Goal: Information Seeking & Learning: Check status

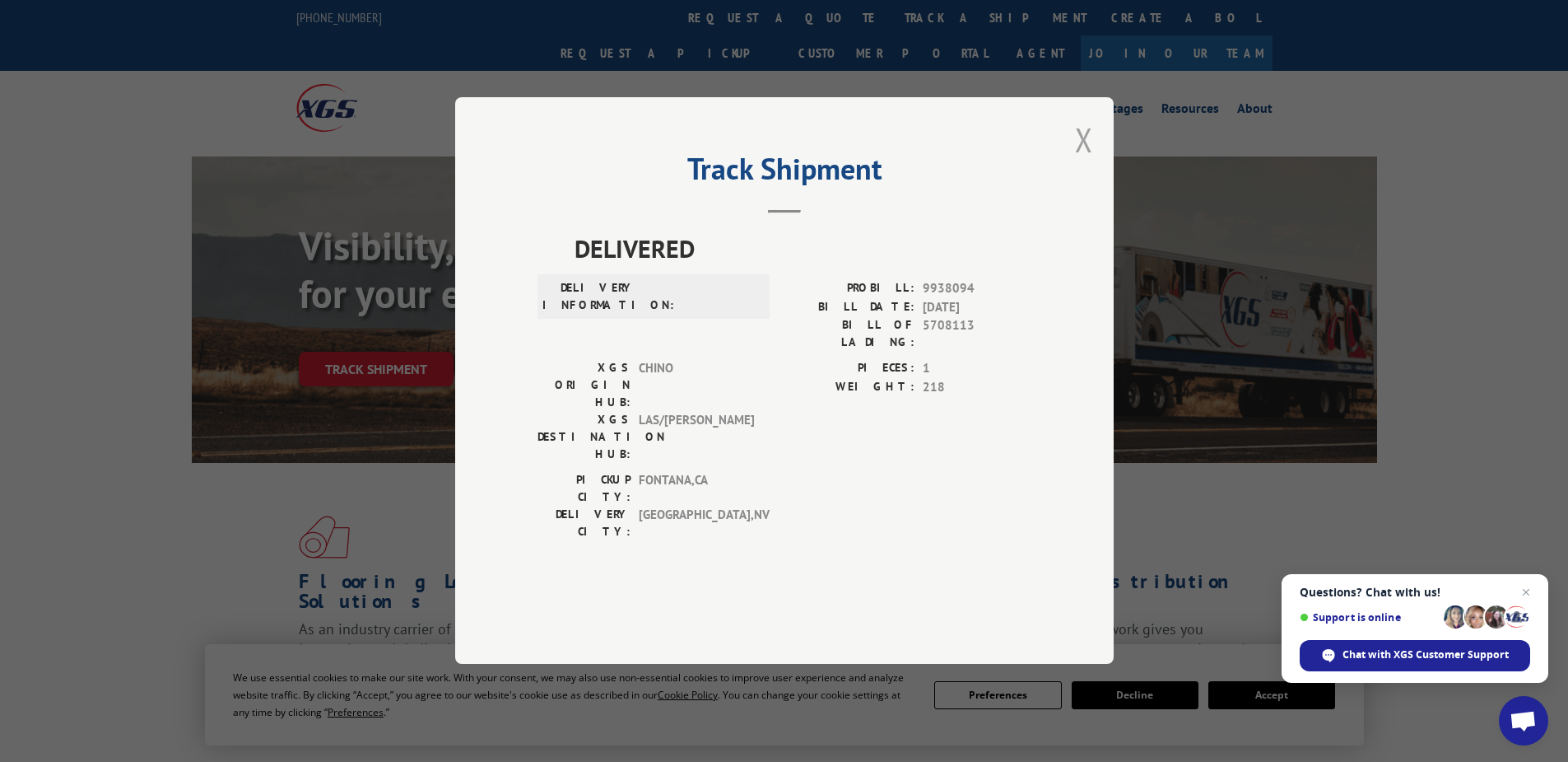
click at [1083, 161] on button "Close modal" at bounding box center [1084, 139] width 18 height 44
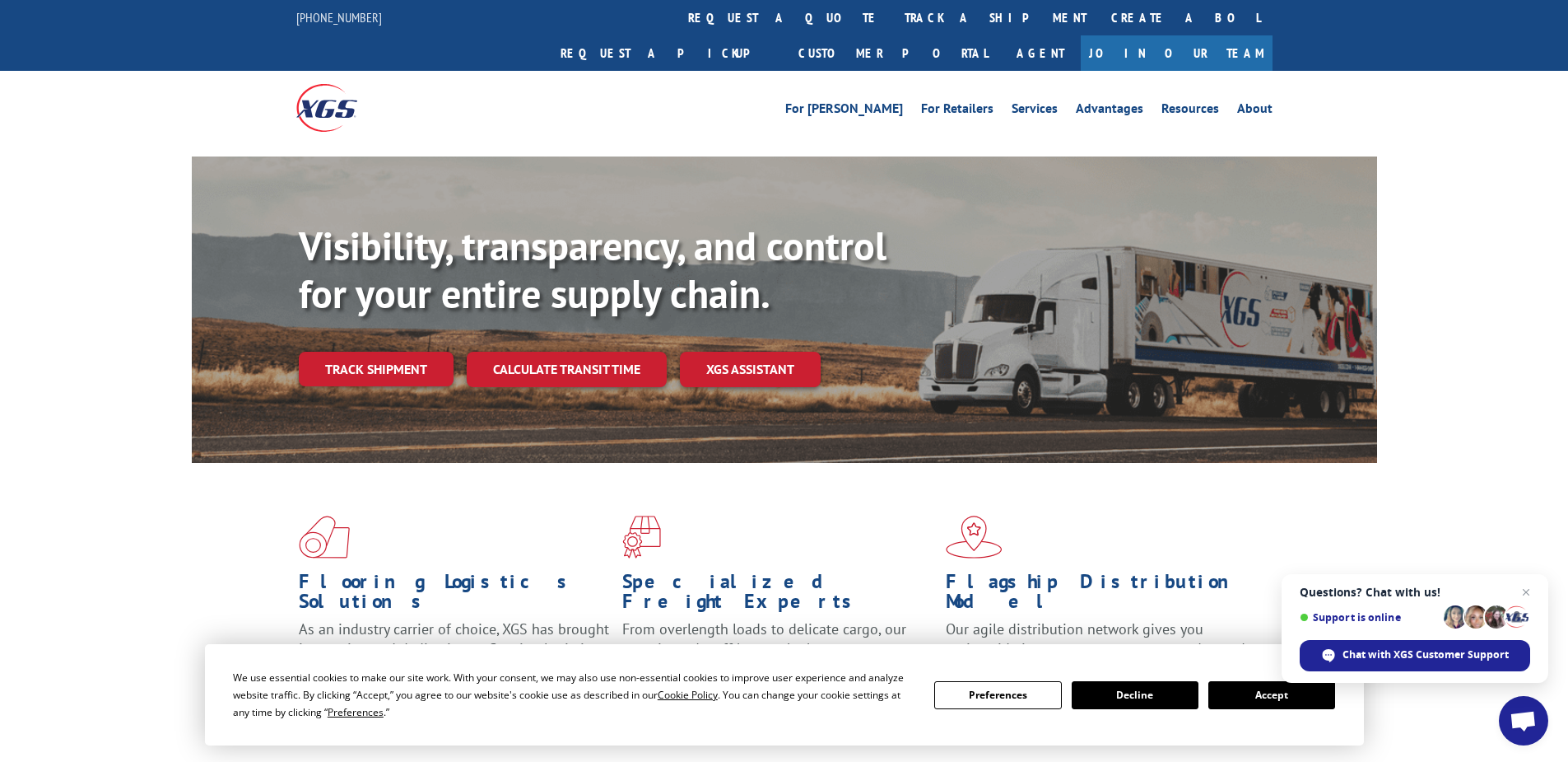
drag, startPoint x: 408, startPoint y: 339, endPoint x: 473, endPoint y: 353, distance: 66.5
click at [408, 352] on link "Track shipment" at bounding box center [376, 369] width 155 height 35
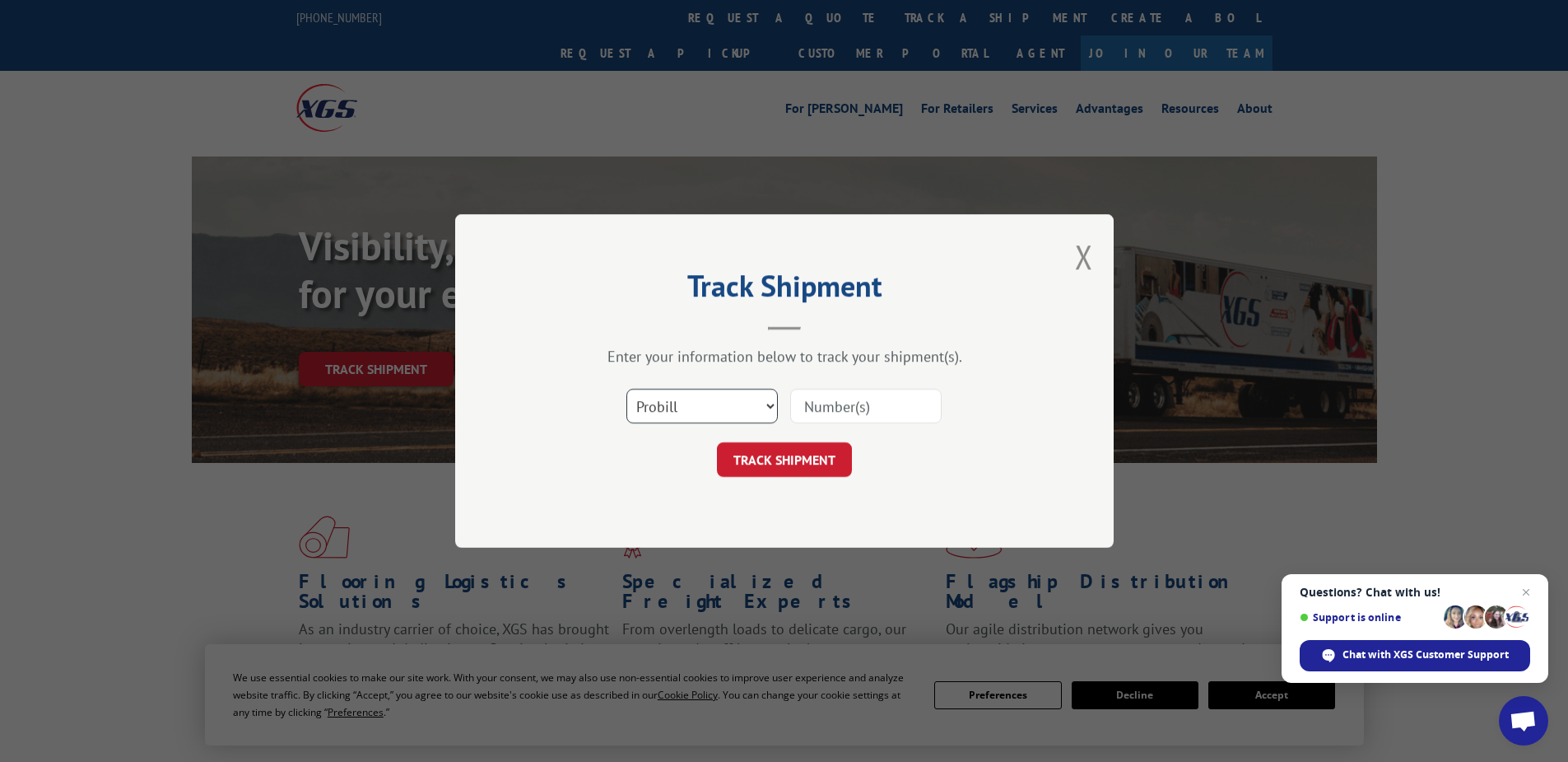
drag, startPoint x: 682, startPoint y: 403, endPoint x: 680, endPoint y: 423, distance: 20.1
click at [682, 403] on select "Select category... Probill BOL PO" at bounding box center [702, 406] width 152 height 35
select select "po"
click at [626, 388] on select "Select category... Probill BOL PO" at bounding box center [702, 406] width 152 height 35
click at [852, 403] on input at bounding box center [865, 406] width 152 height 35
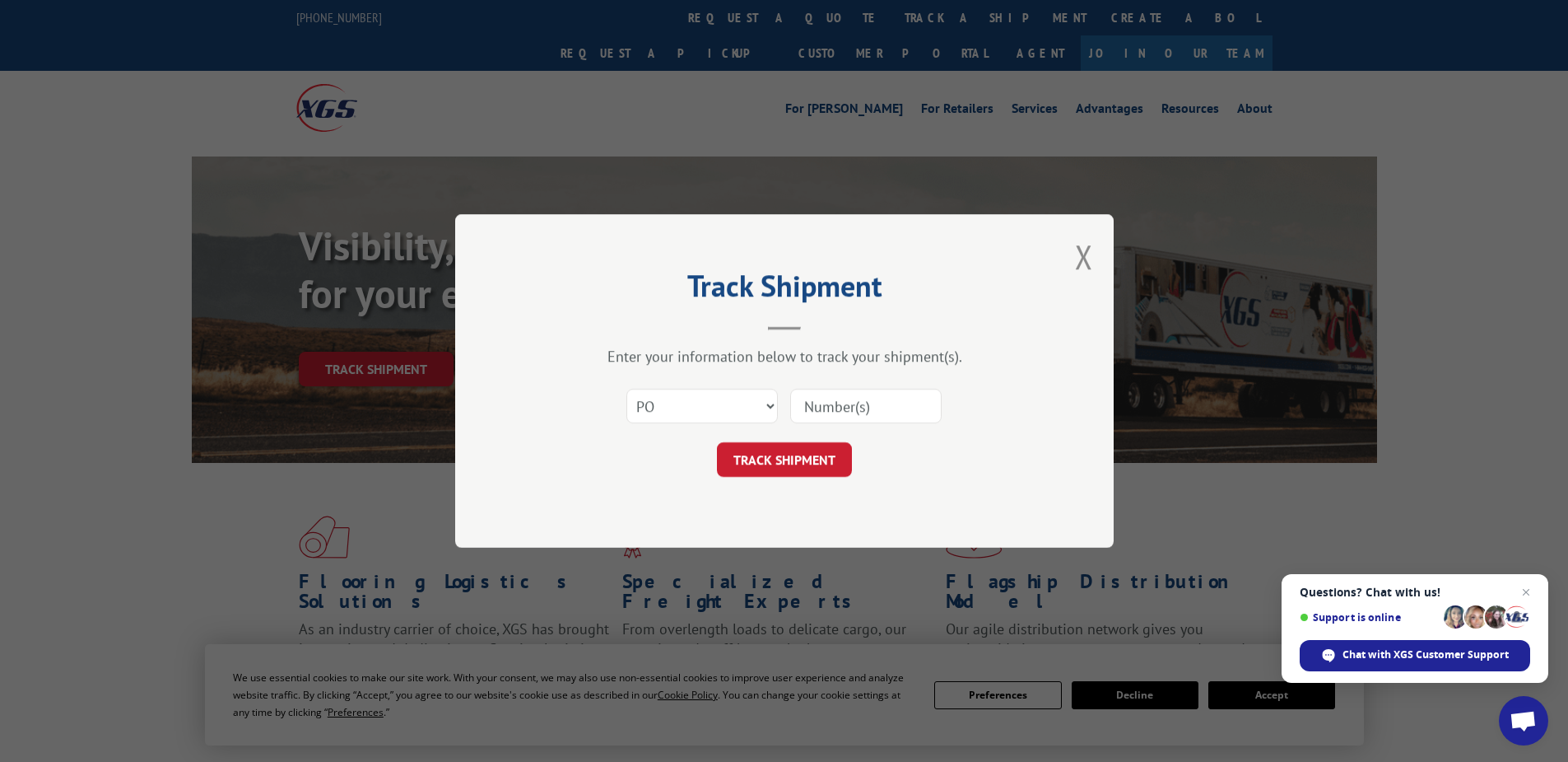
paste input "02531208"
type input "02531208"
click button "TRACK SHIPMENT" at bounding box center [784, 459] width 135 height 35
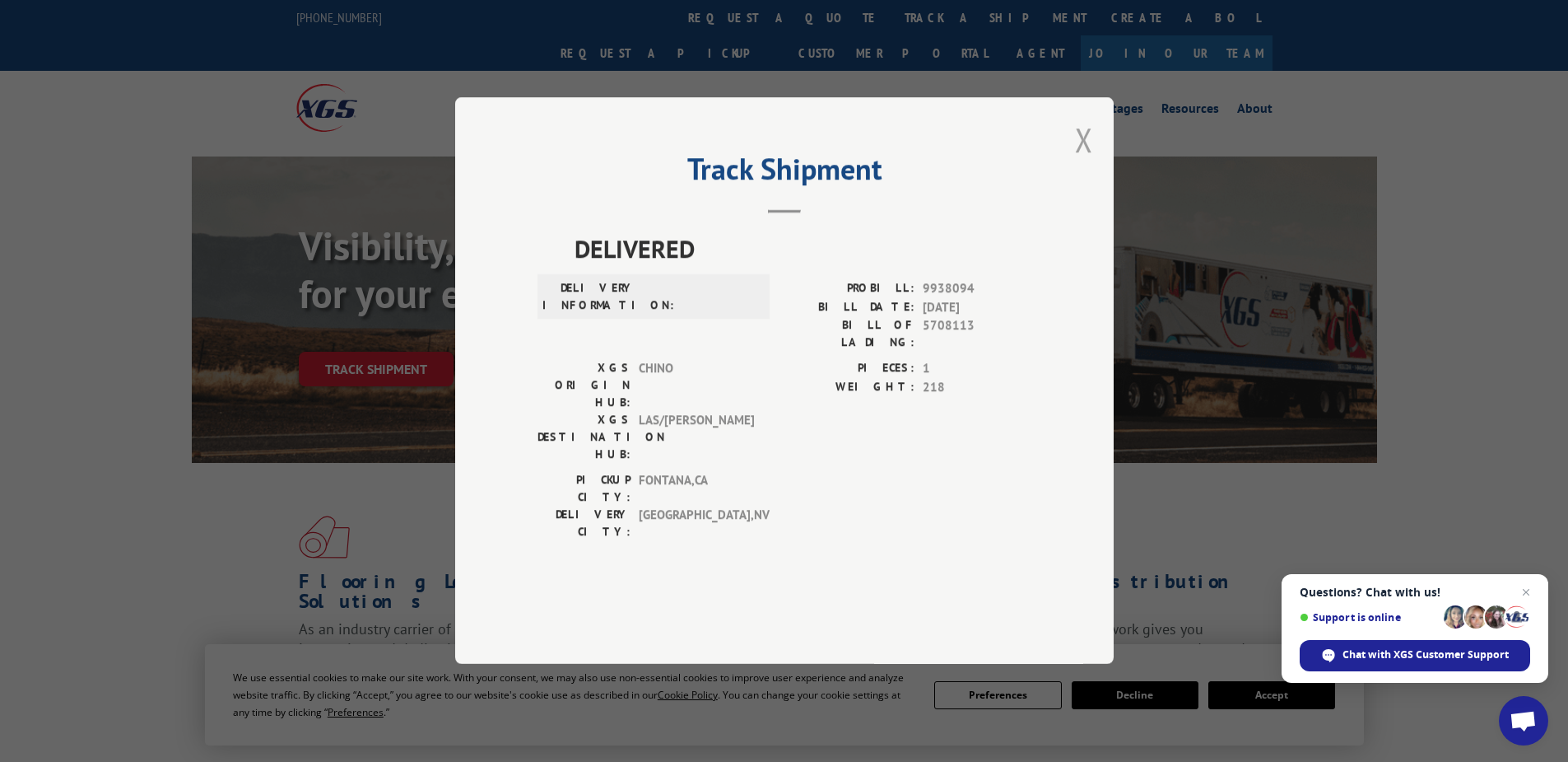
click at [1085, 161] on button "Close modal" at bounding box center [1084, 139] width 18 height 44
